Goal: Check status: Check status

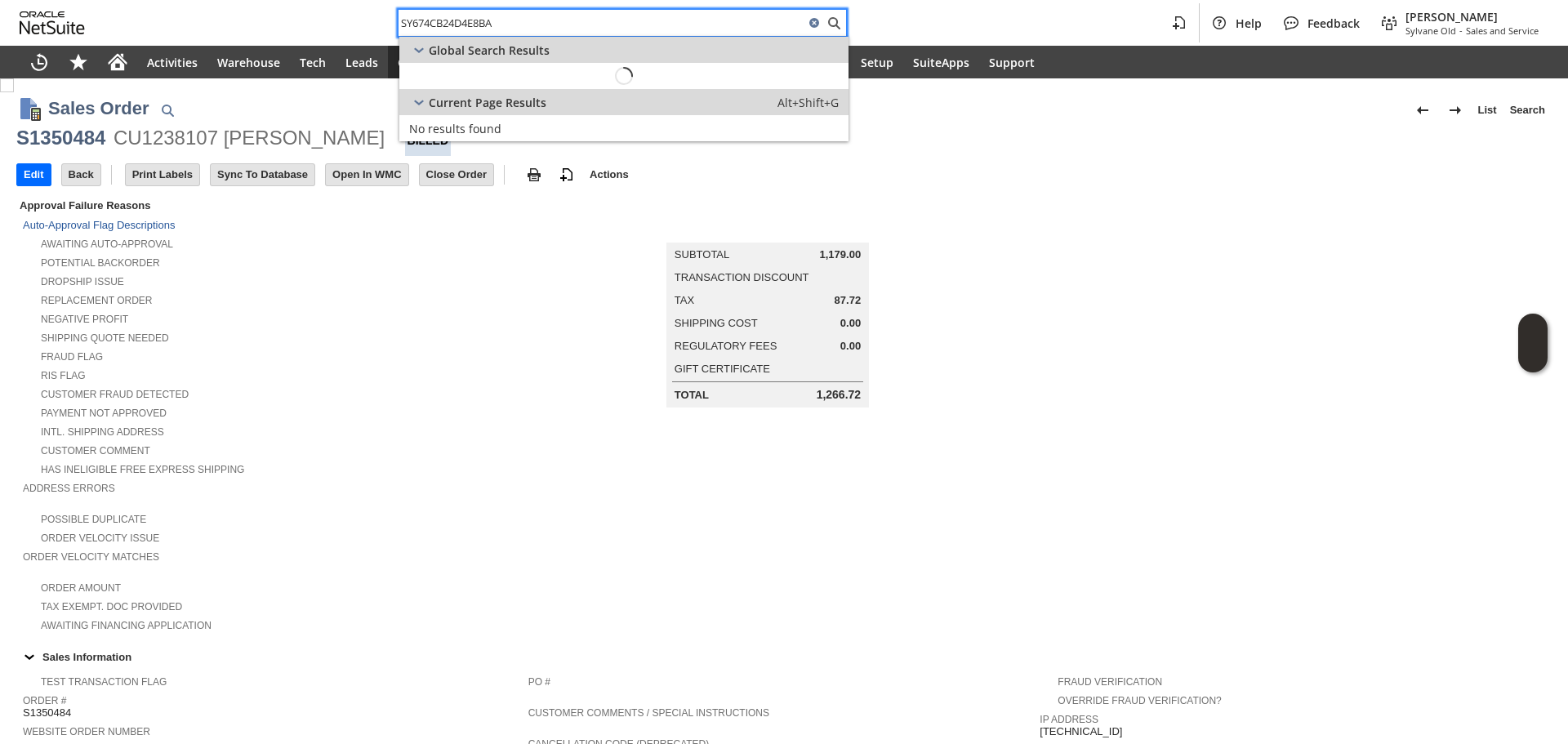
scroll to position [756, 0]
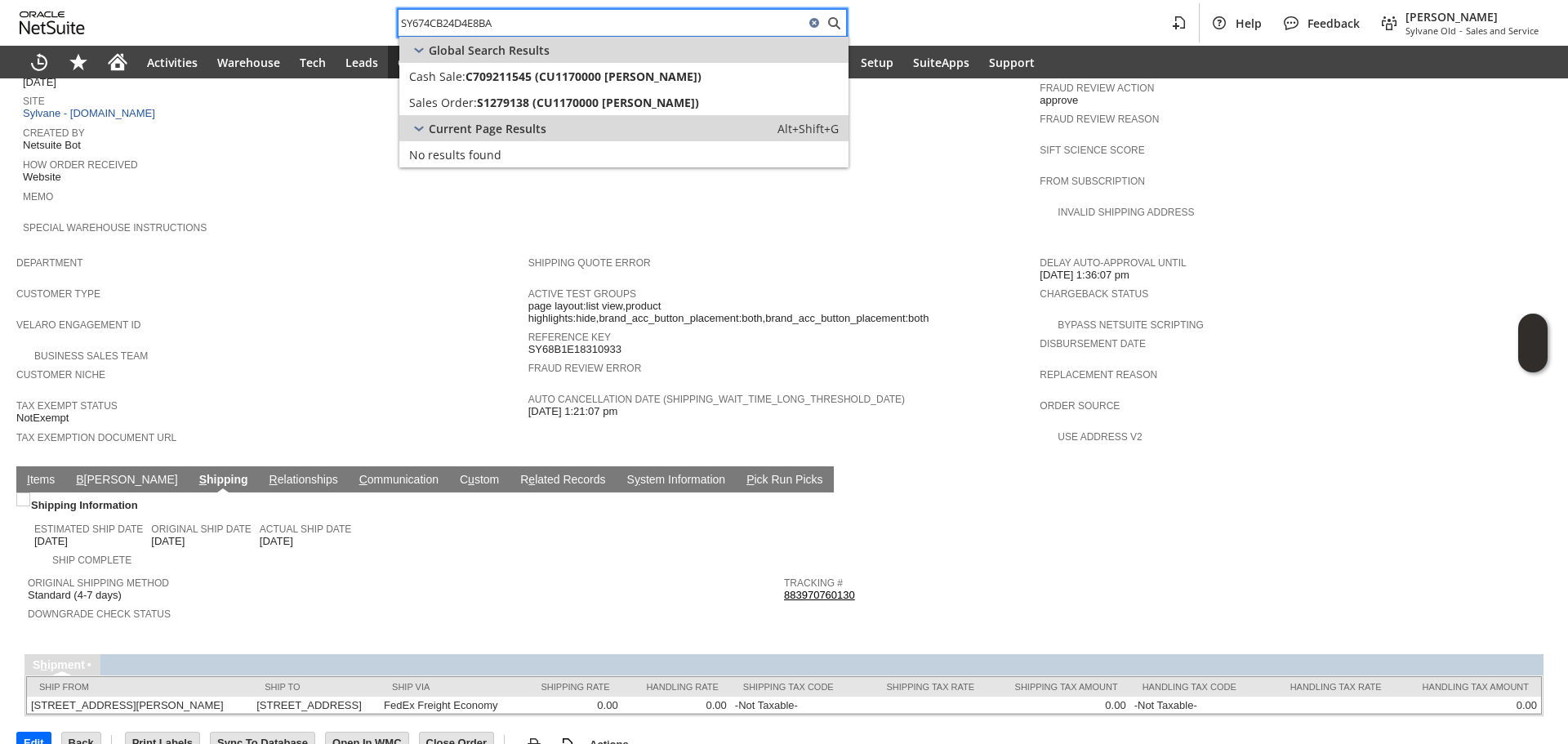
type input "SY674CB24D4E8BA"
click at [554, 117] on div "Current Page Results Alt+Shift+G" at bounding box center [624, 128] width 449 height 26
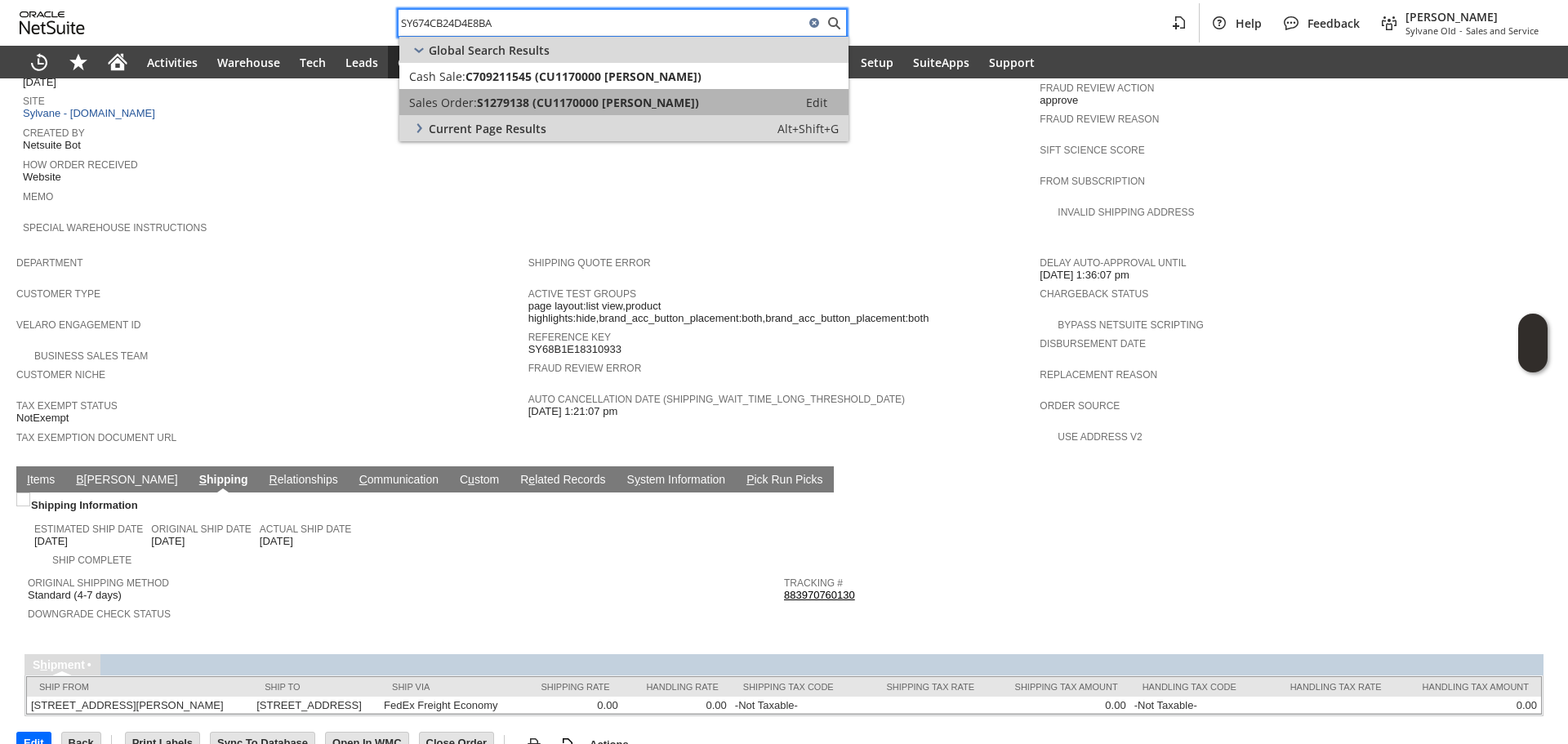
click at [566, 100] on span "S1279138 (CU1170000 [PERSON_NAME])" at bounding box center [588, 103] width 222 height 15
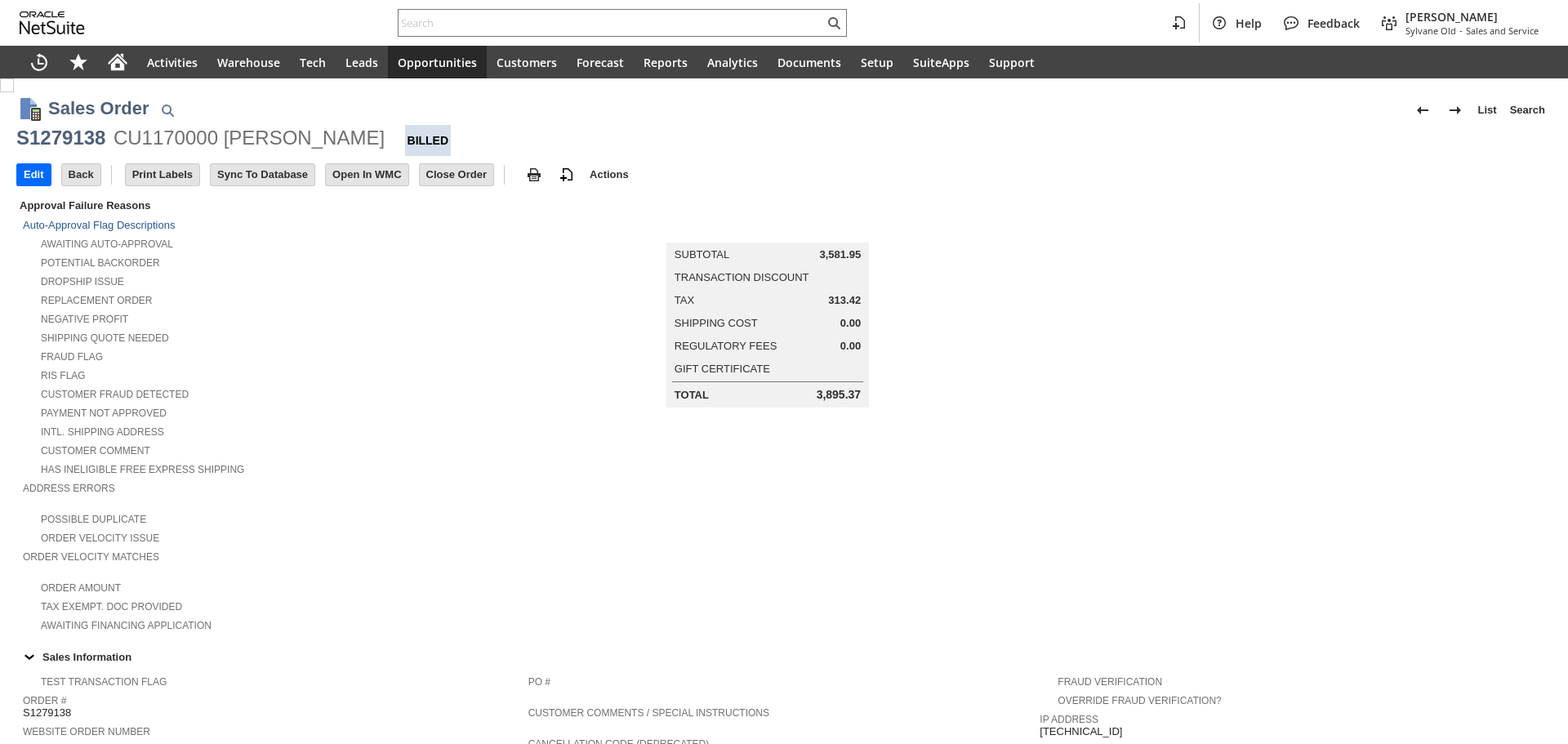
scroll to position [700, 0]
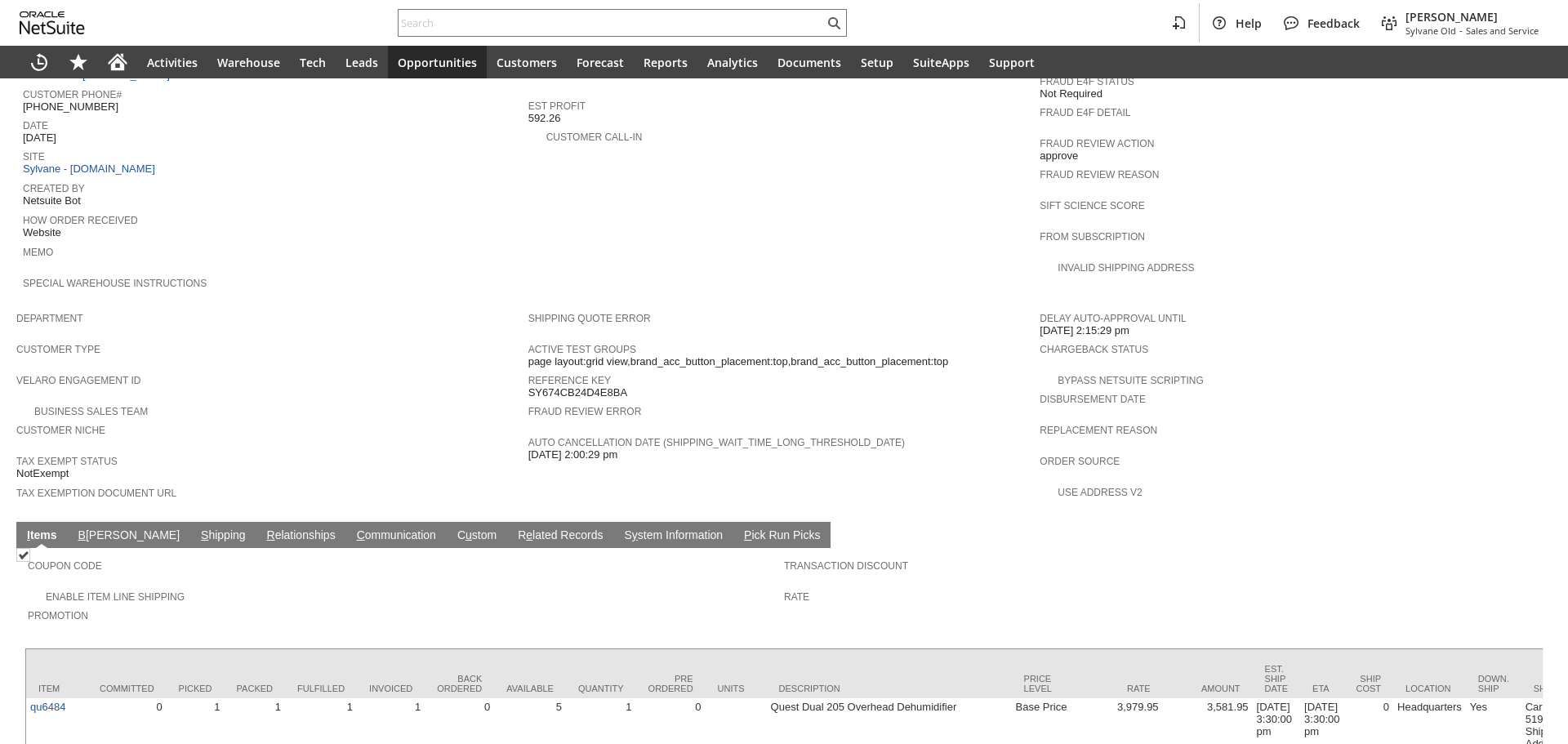
click at [197, 528] on link "S hipping" at bounding box center [223, 536] width 53 height 15
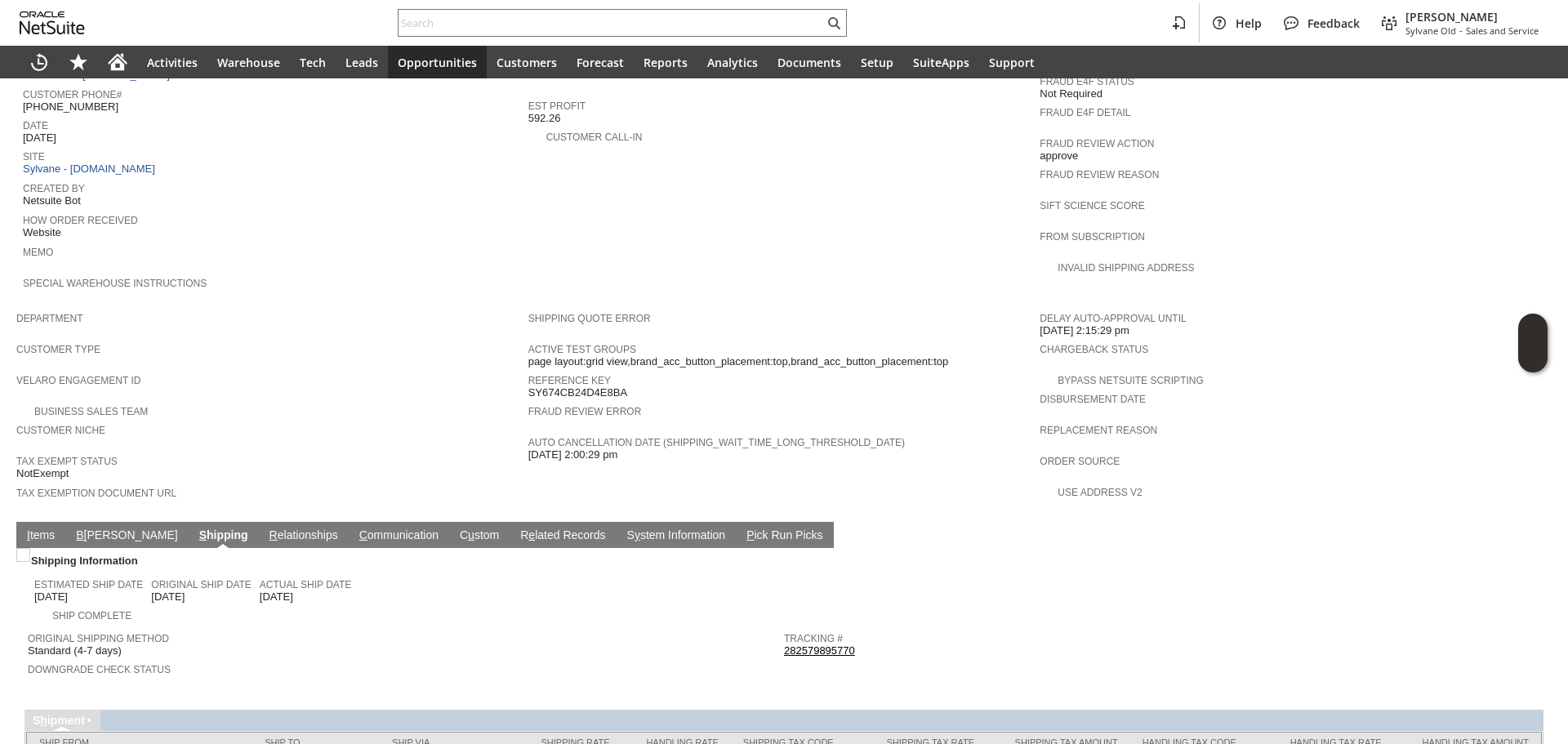
click at [798, 644] on link "282579895770" at bounding box center [819, 650] width 71 height 13
click at [23, 528] on link "I tems" at bounding box center [41, 536] width 36 height 15
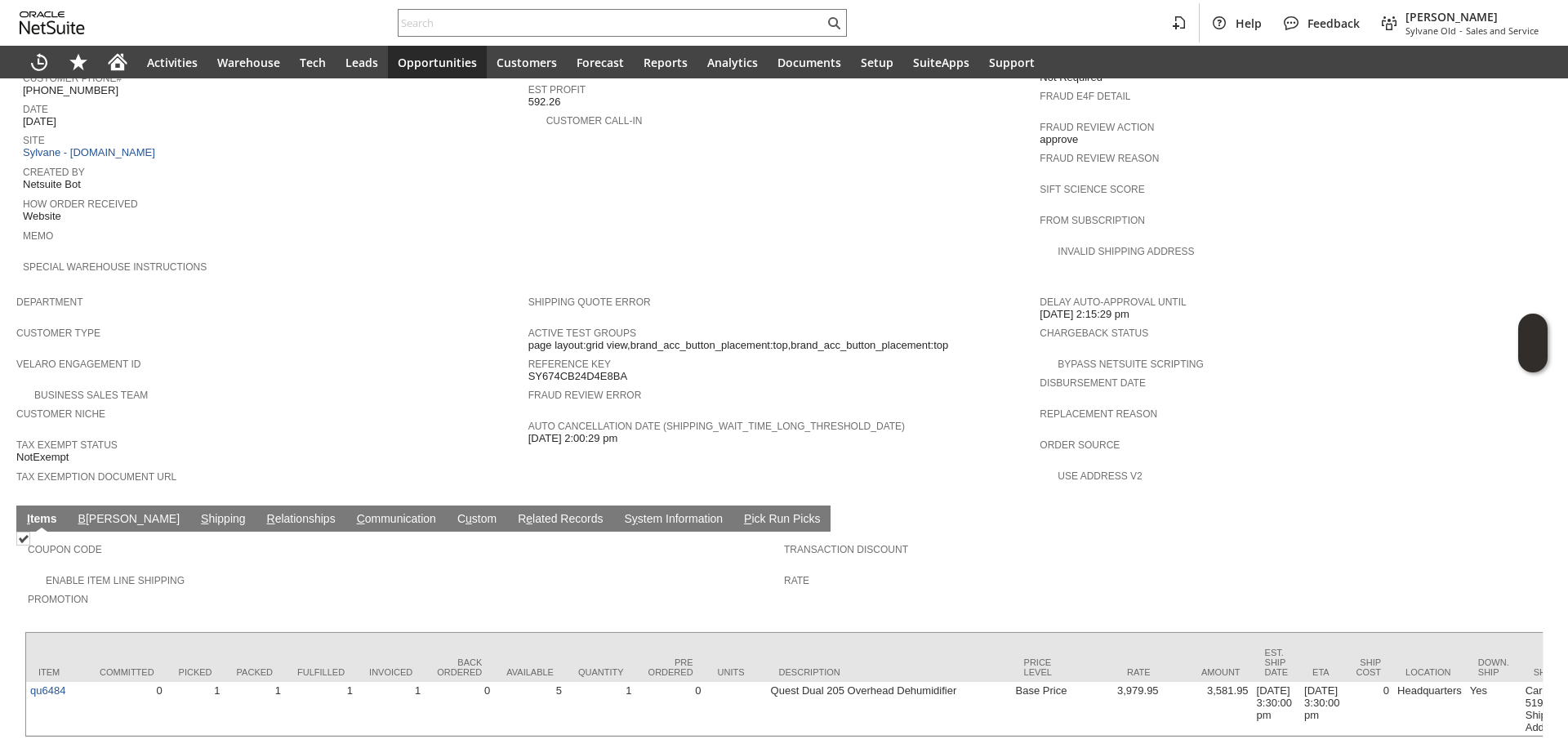
scroll to position [743, 0]
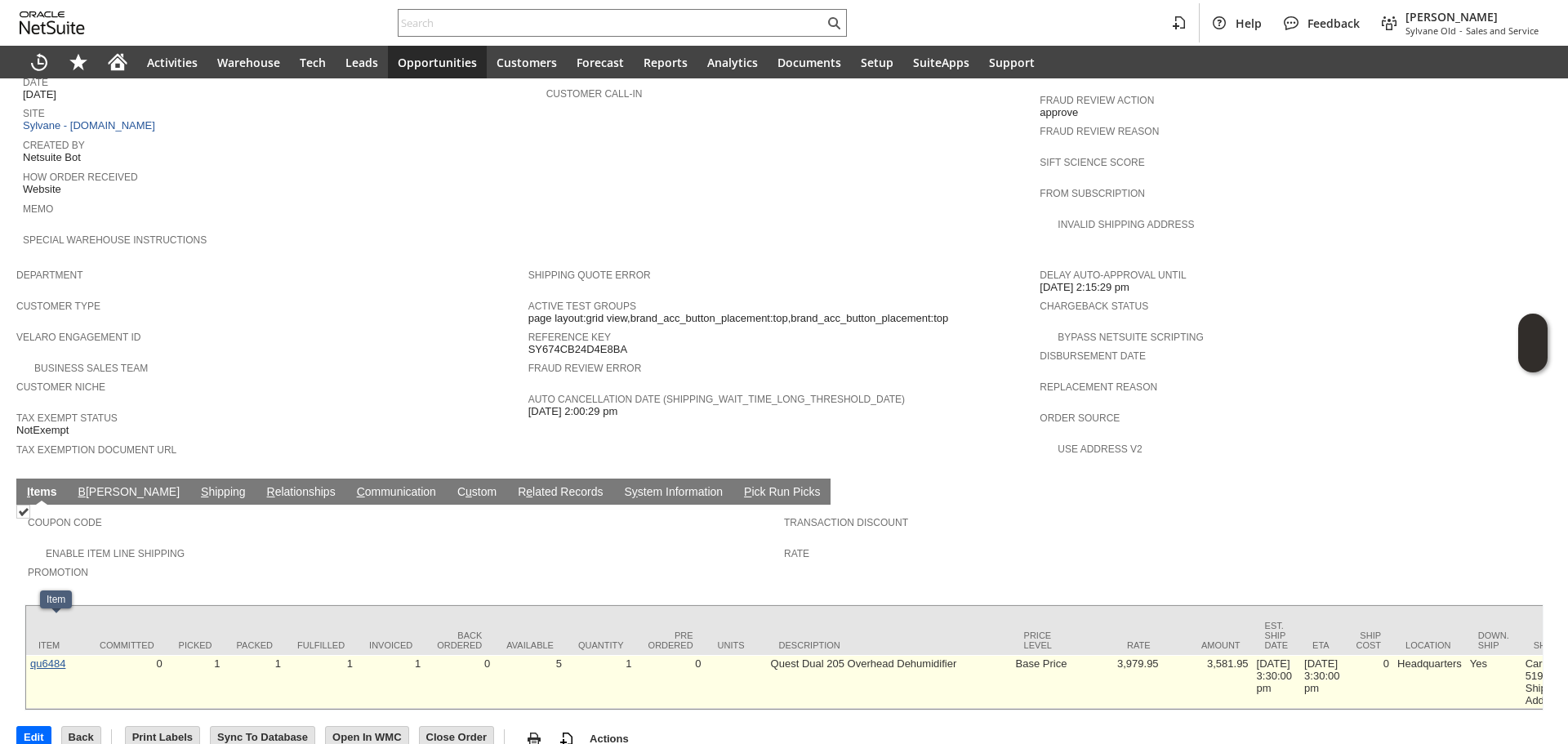
click at [63, 658] on link "qu6484" at bounding box center [47, 664] width 35 height 13
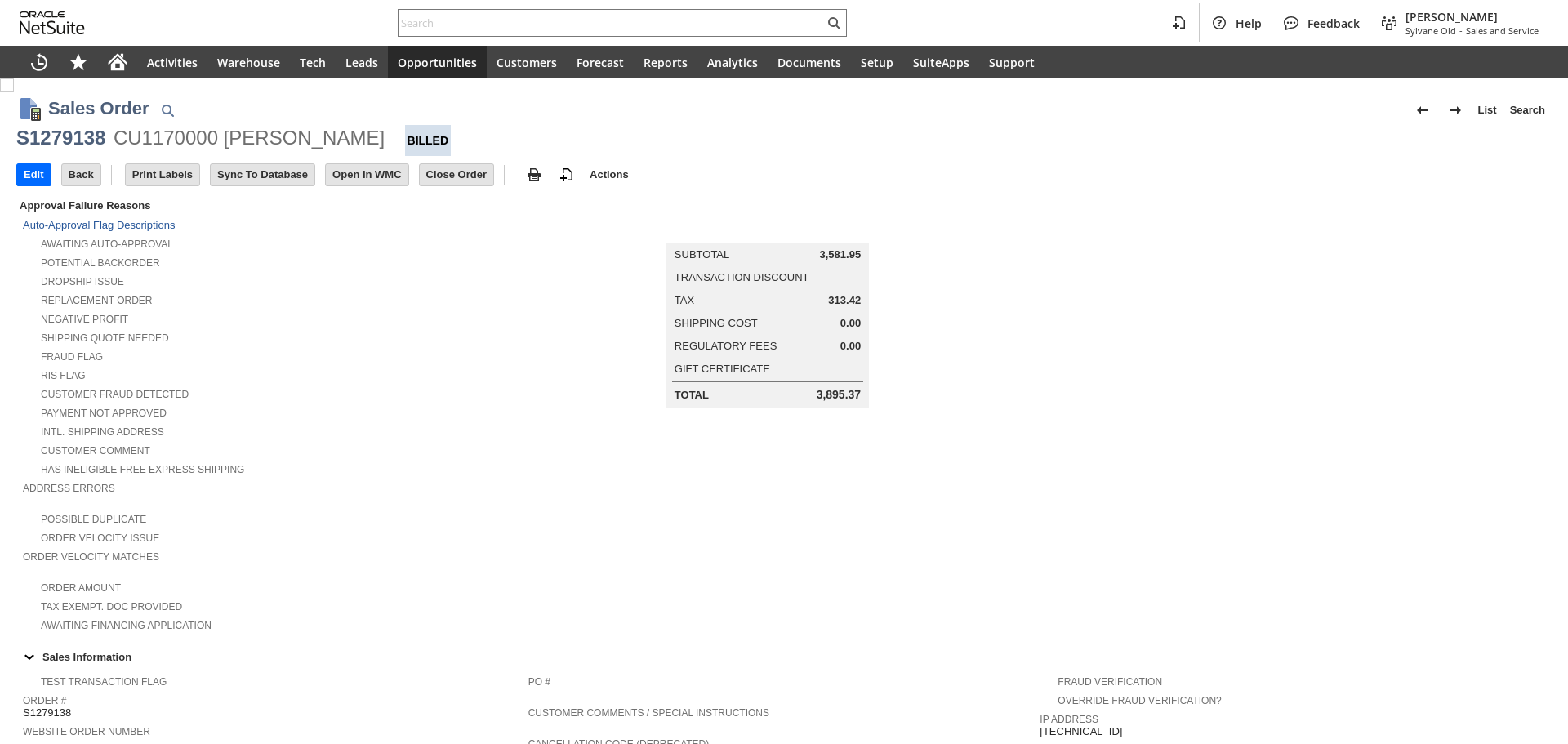
scroll to position [743, 0]
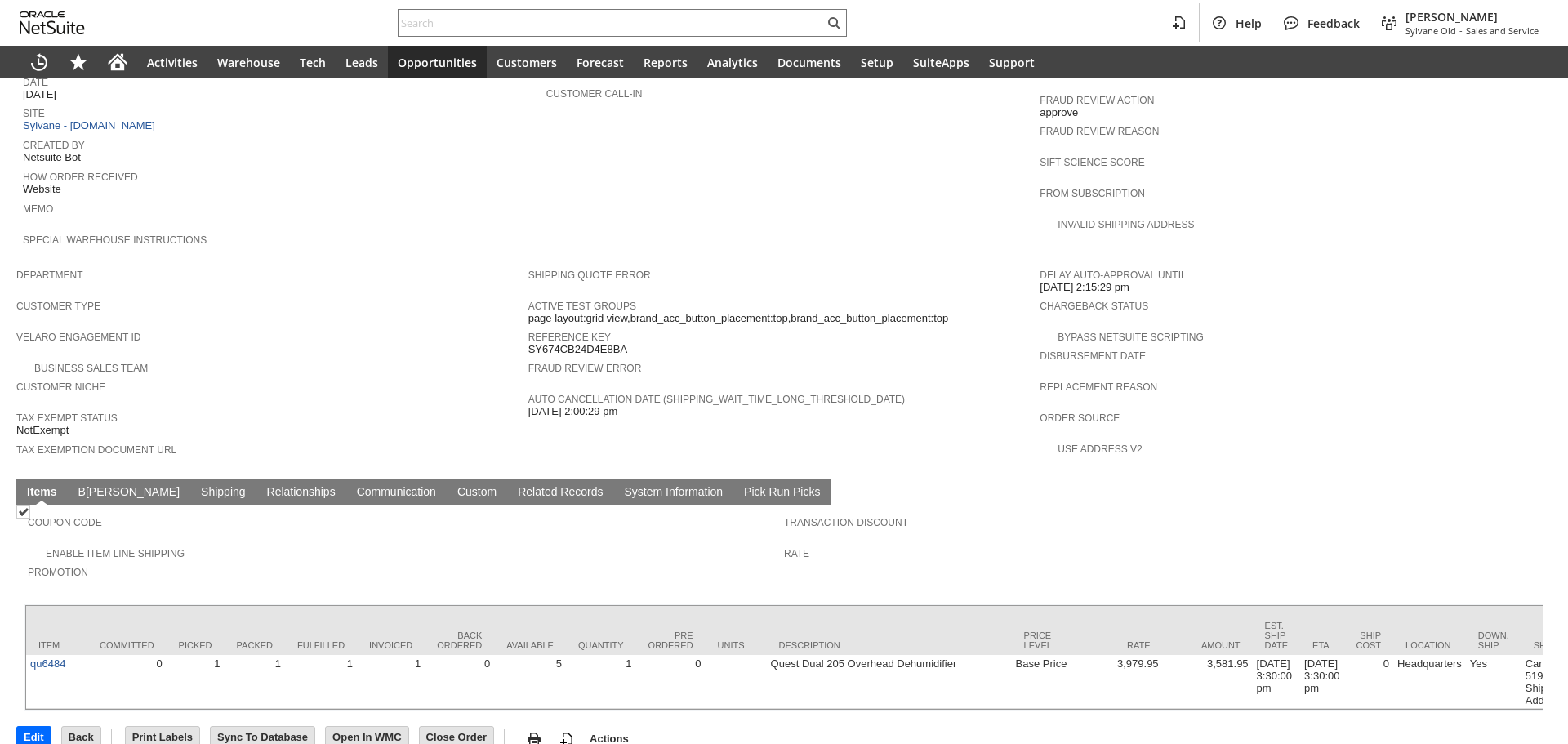
click at [353, 486] on link "C ommunication" at bounding box center [397, 493] width 87 height 15
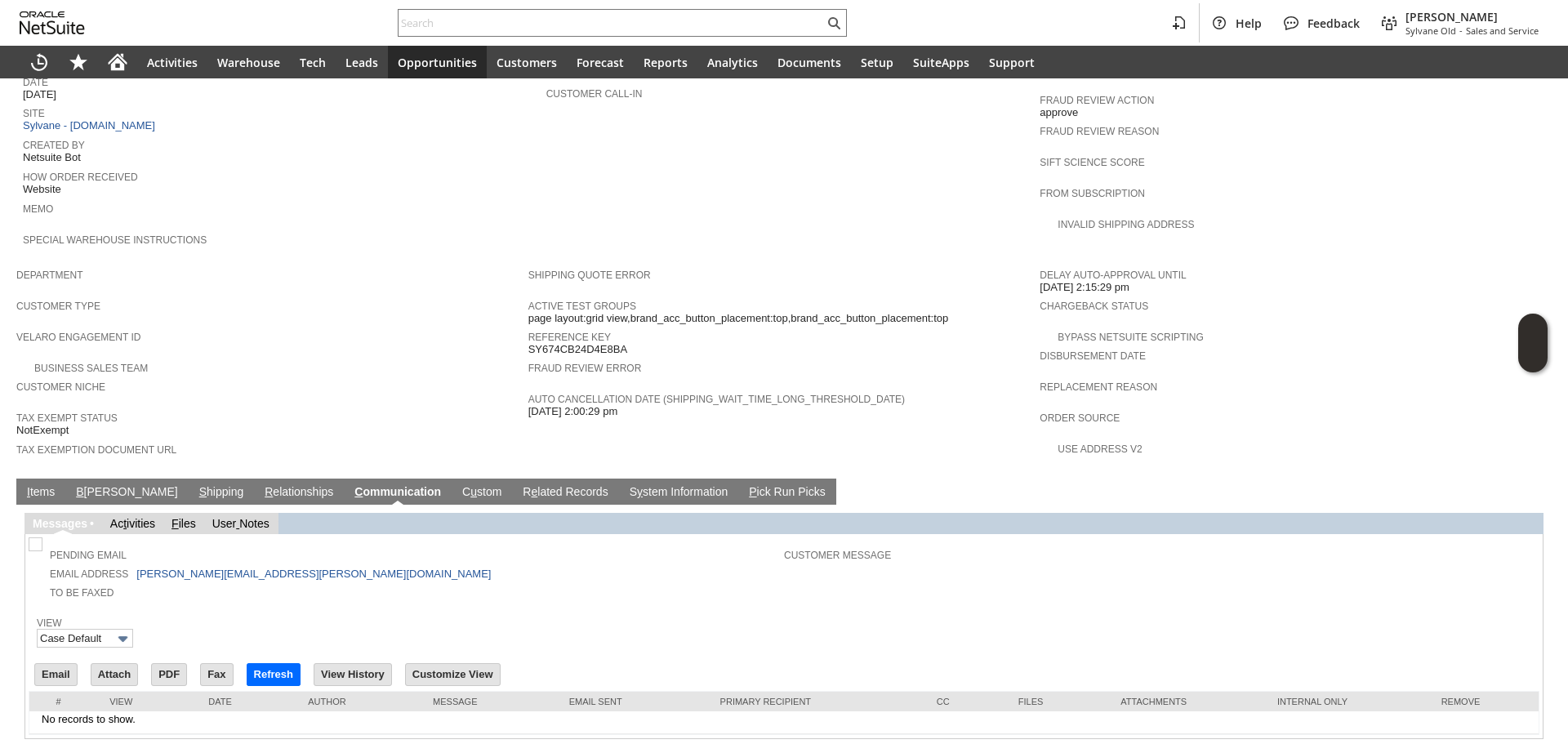
scroll to position [0, 0]
click at [79, 662] on td "Email" at bounding box center [61, 676] width 56 height 29
click at [52, 665] on input "Email" at bounding box center [55, 675] width 42 height 21
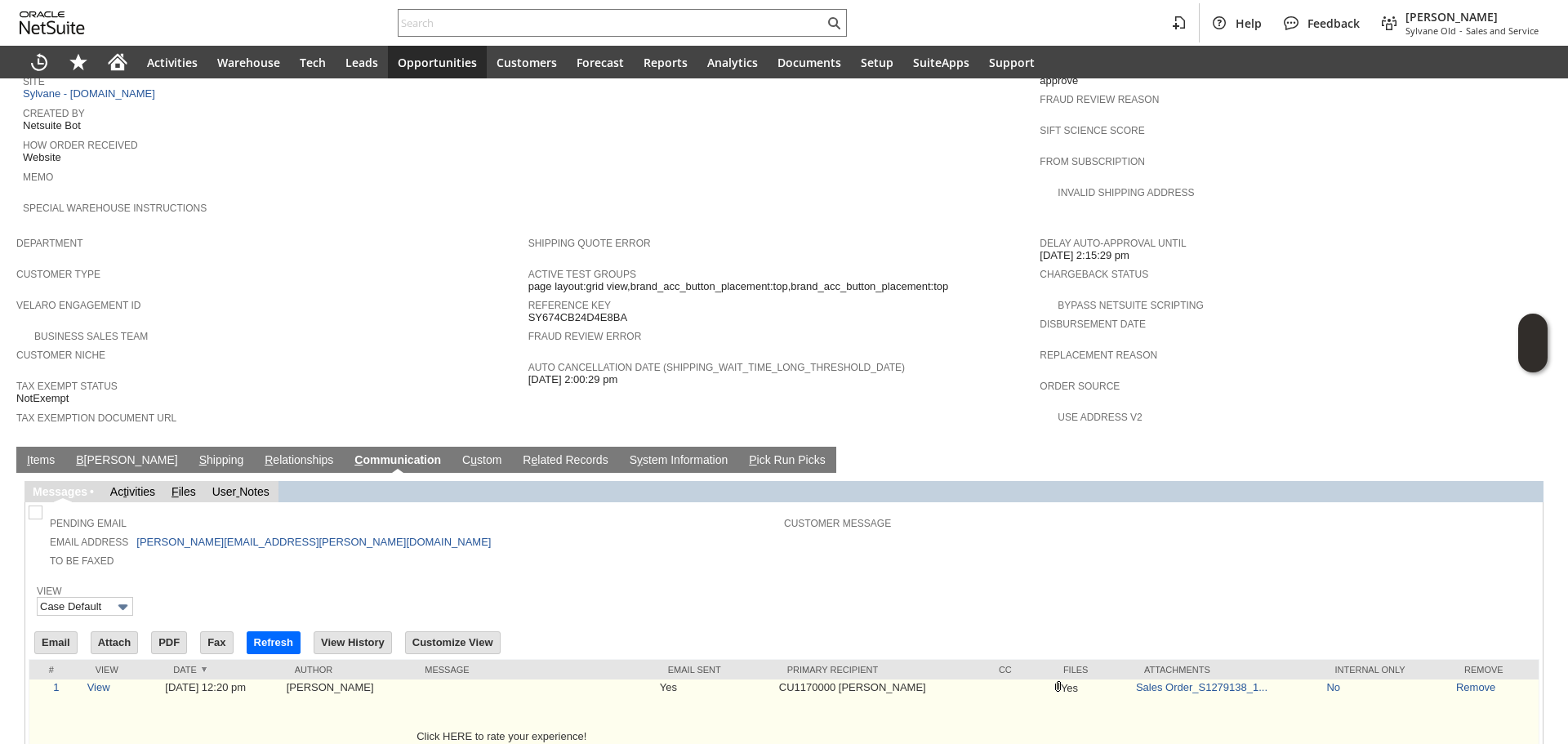
scroll to position [864, 0]
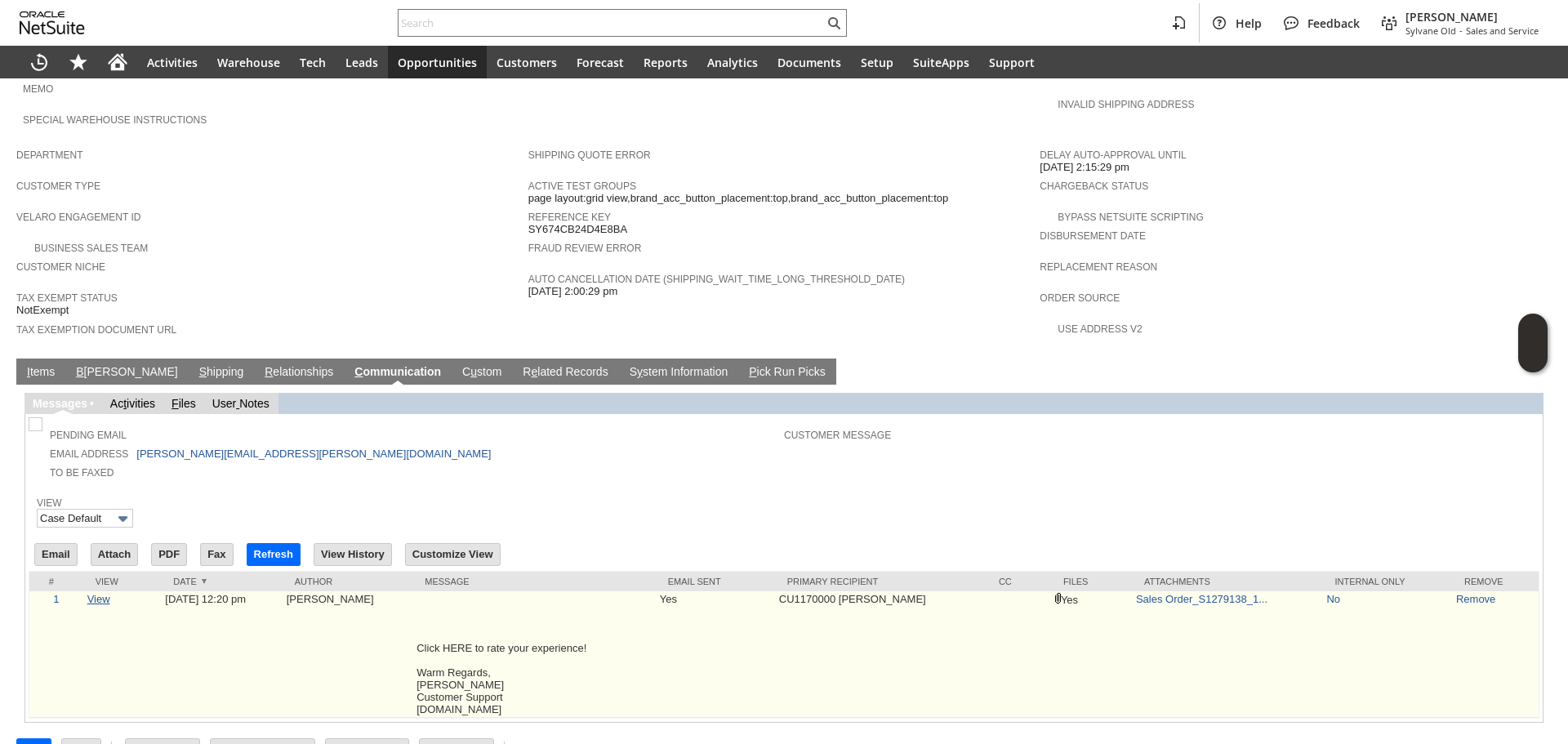
click at [103, 593] on link "View" at bounding box center [99, 599] width 23 height 13
